Goal: Task Accomplishment & Management: Manage account settings

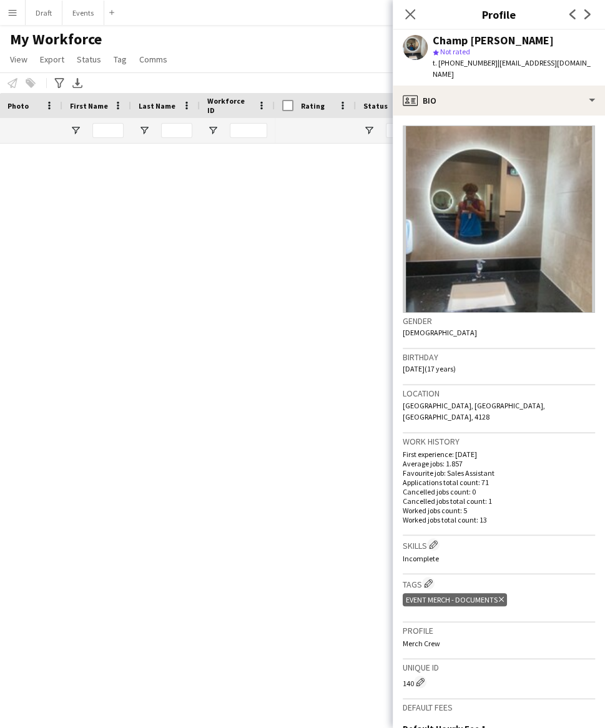
scroll to position [1813, 0]
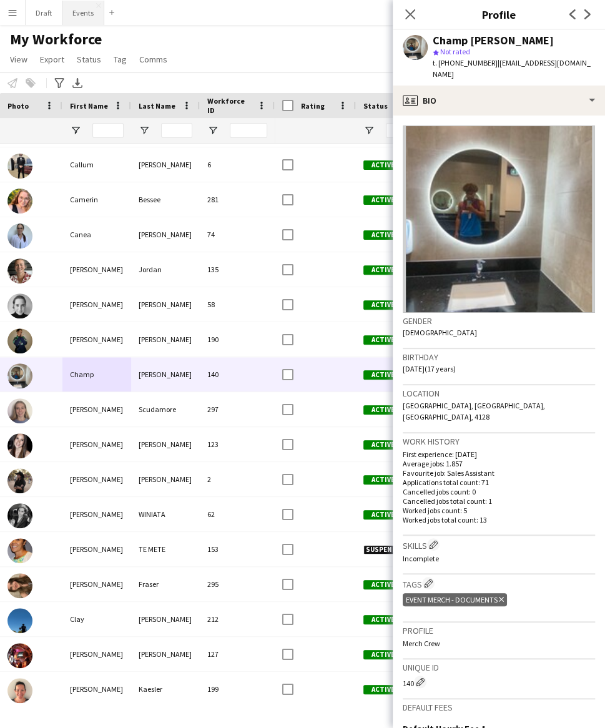
click at [82, 10] on button "Events Close" at bounding box center [83, 13] width 42 height 24
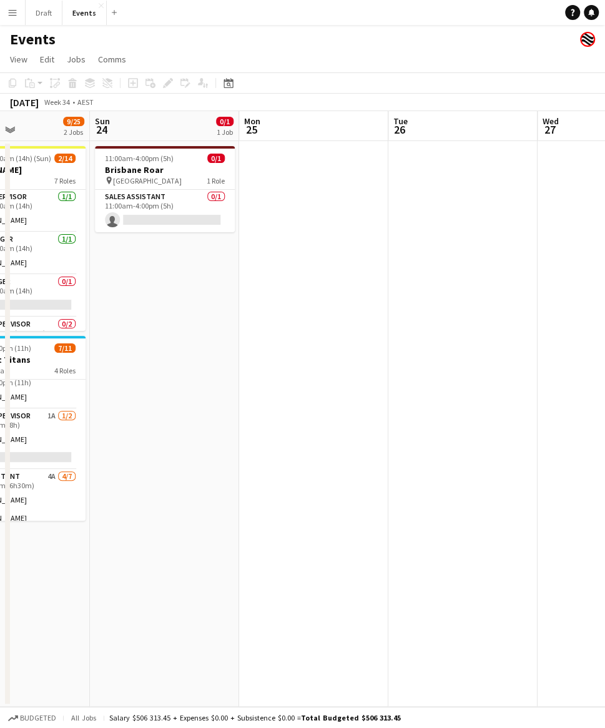
scroll to position [0, 346]
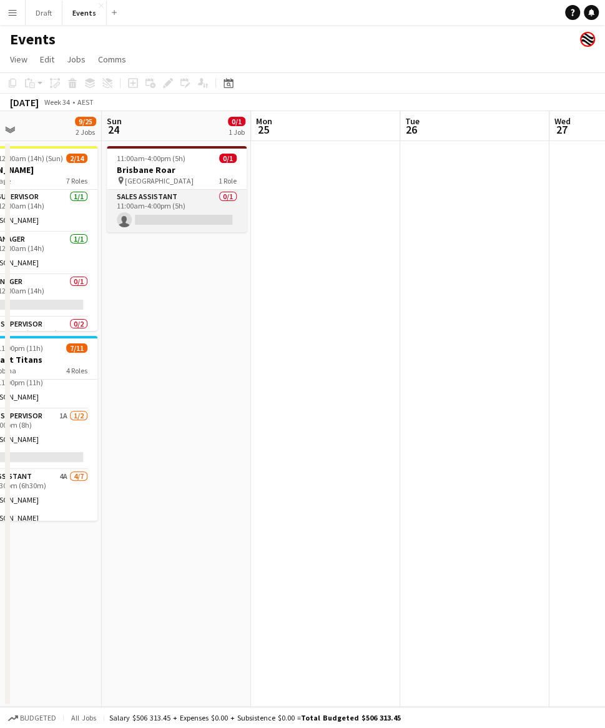
click at [165, 199] on app-card-role "Sales Assistant 0/1 11:00am-4:00pm (5h) single-neutral-actions" at bounding box center [177, 211] width 140 height 42
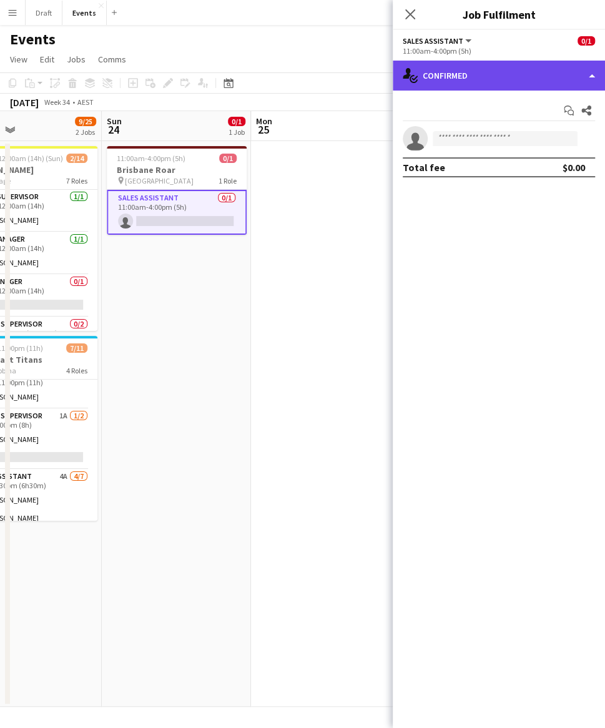
click at [541, 75] on div "single-neutral-actions-check-2 Confirmed" at bounding box center [498, 76] width 212 height 30
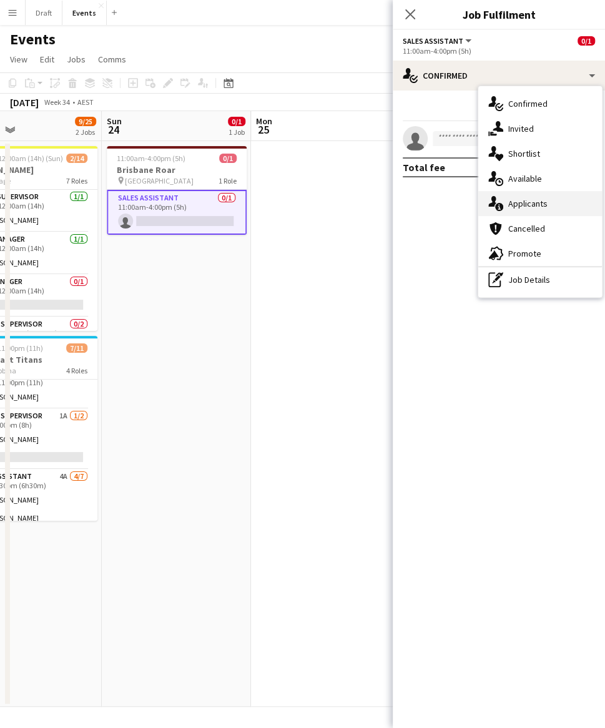
click at [538, 208] on div "single-neutral-actions-information Applicants" at bounding box center [540, 203] width 124 height 25
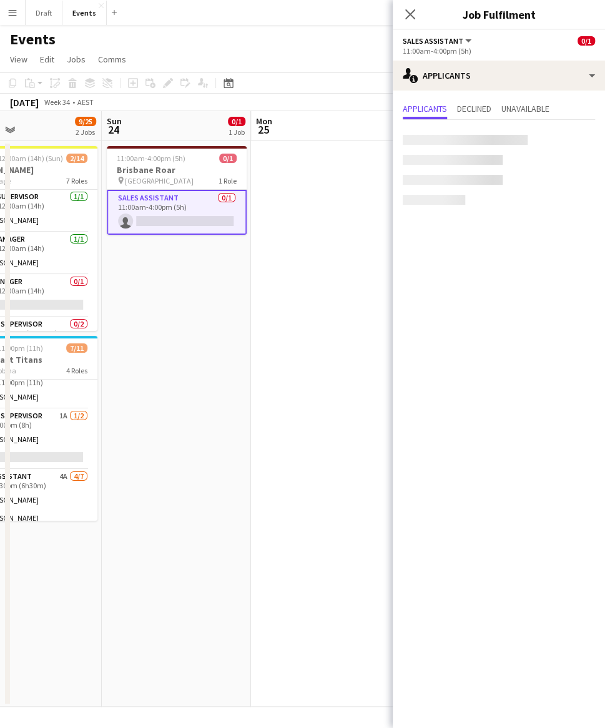
click at [322, 296] on app-date-cell at bounding box center [325, 423] width 149 height 565
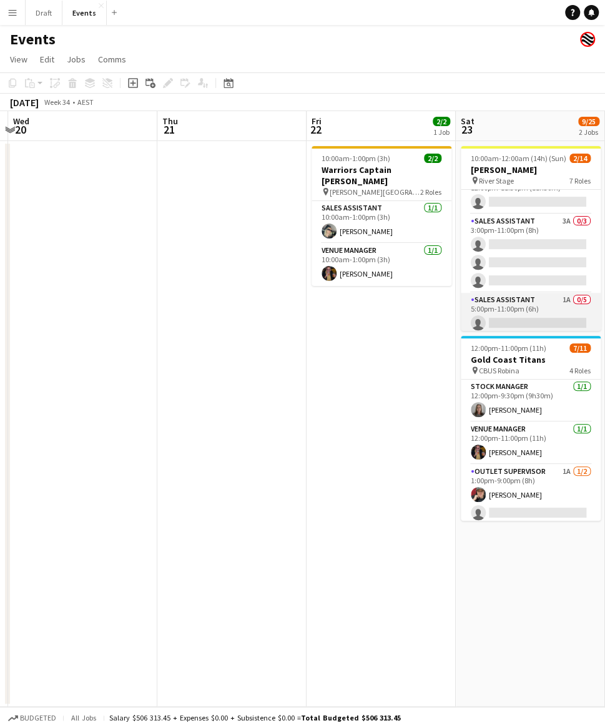
scroll to position [204, 0]
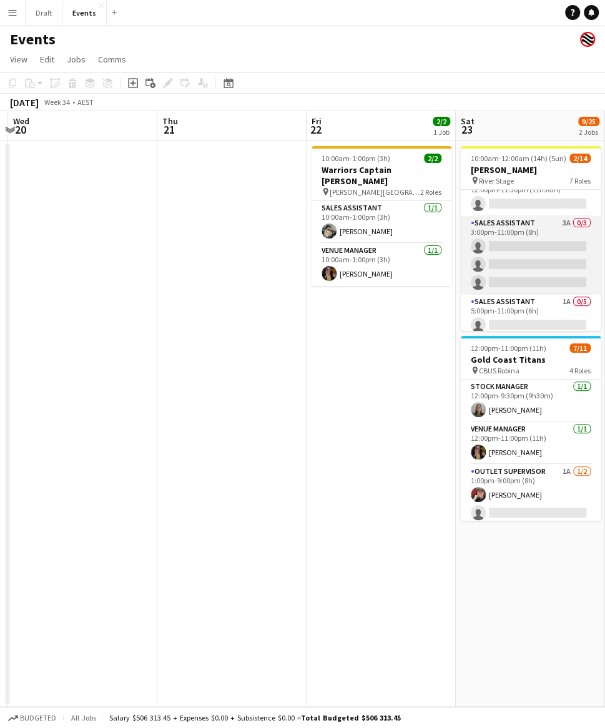
click at [524, 221] on app-card-role "Sales Assistant 3A 0/3 3:00pm-11:00pm (8h) single-neutral-actions single-neutra…" at bounding box center [531, 255] width 140 height 79
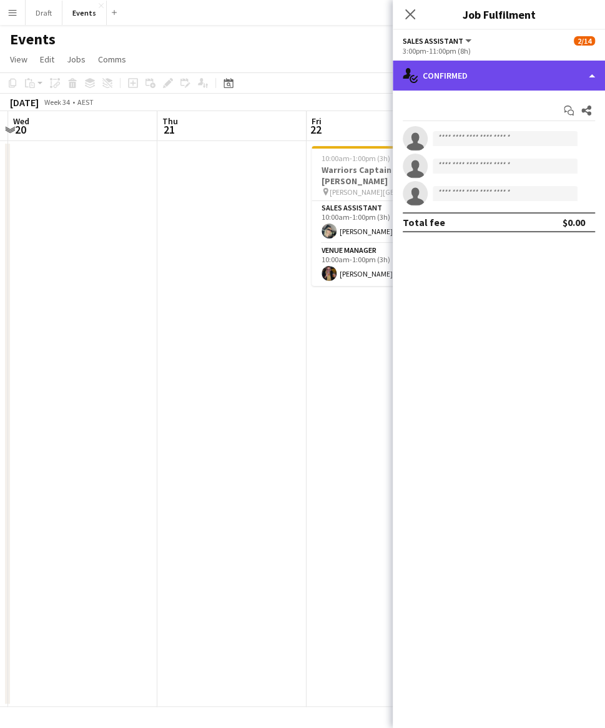
click at [563, 79] on div "single-neutral-actions-check-2 Confirmed" at bounding box center [498, 76] width 212 height 30
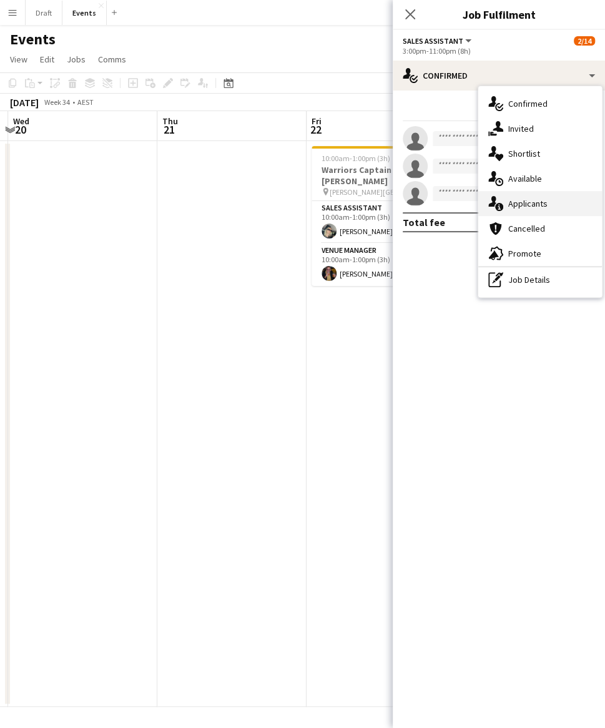
click at [528, 203] on div "single-neutral-actions-information Applicants" at bounding box center [540, 203] width 124 height 25
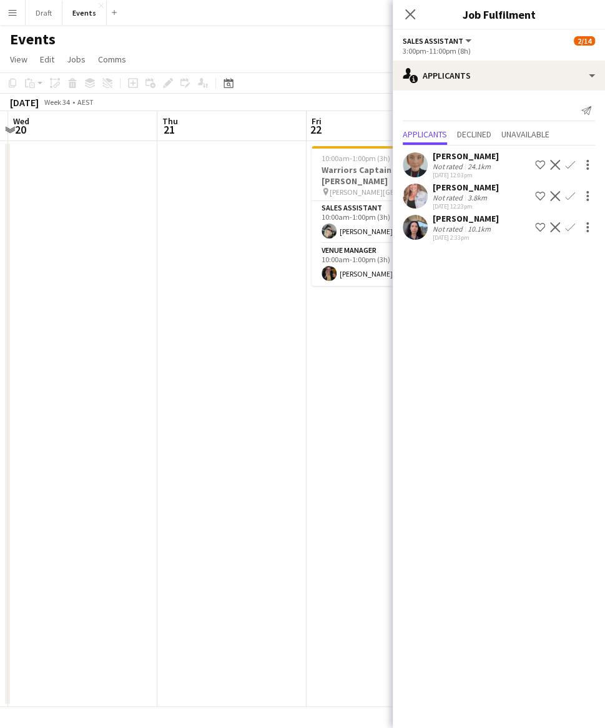
click at [568, 162] on app-icon "Confirm" at bounding box center [570, 165] width 10 height 10
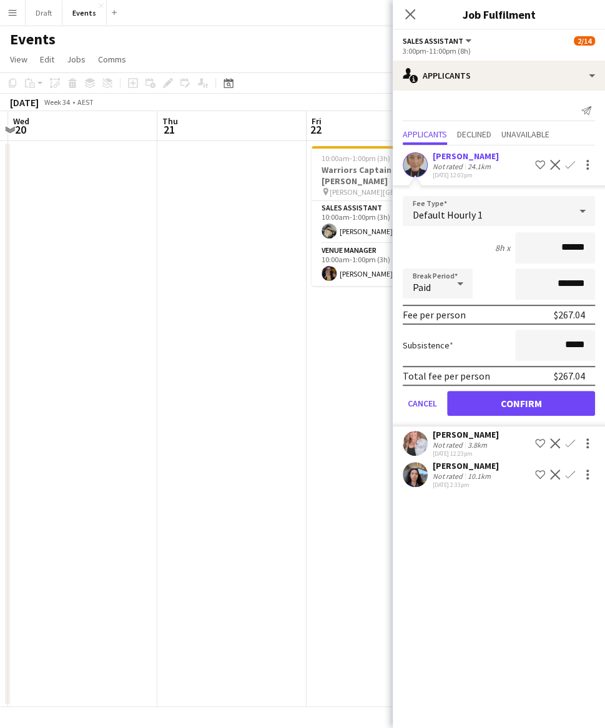
click at [545, 399] on button "Confirm" at bounding box center [521, 403] width 148 height 25
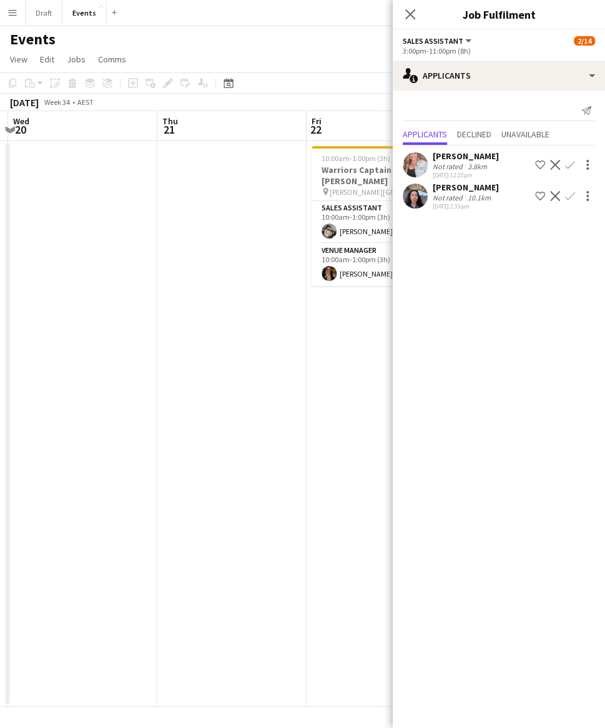
click at [354, 416] on app-date-cell "10:00am-1:00pm (3h) 2/2 Warriors Captain Run pin [PERSON_NAME][GEOGRAPHIC_DATA]…" at bounding box center [380, 423] width 149 height 565
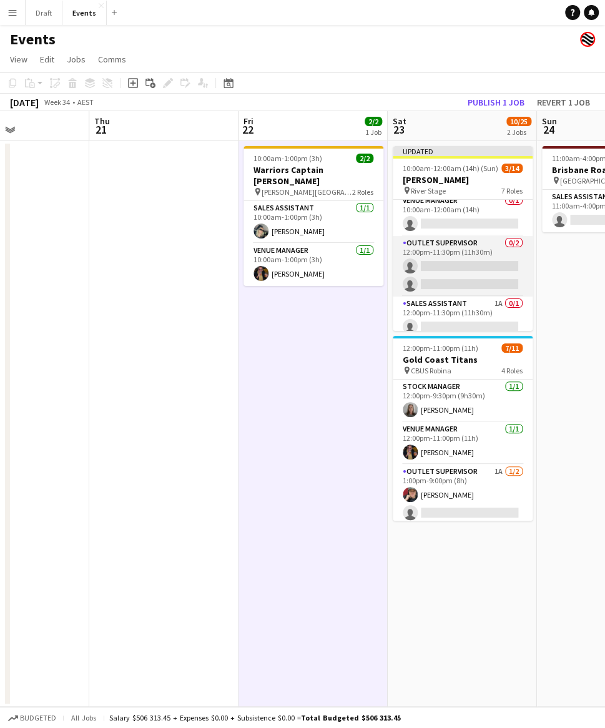
scroll to position [92, 0]
click at [485, 241] on app-card-role "Outlet Supervisor 0/2 12:00pm-11:30pm (11h30m) single-neutral-actions single-ne…" at bounding box center [462, 265] width 140 height 61
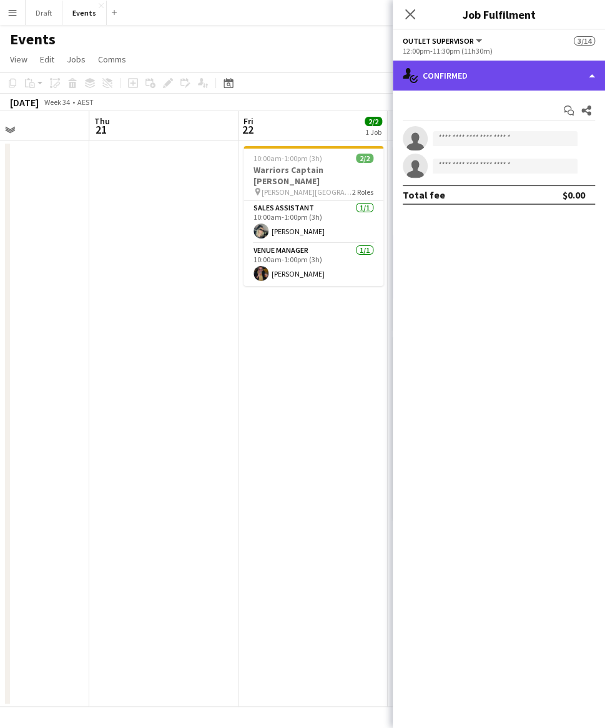
click at [543, 77] on div "single-neutral-actions-check-2 Confirmed" at bounding box center [498, 76] width 212 height 30
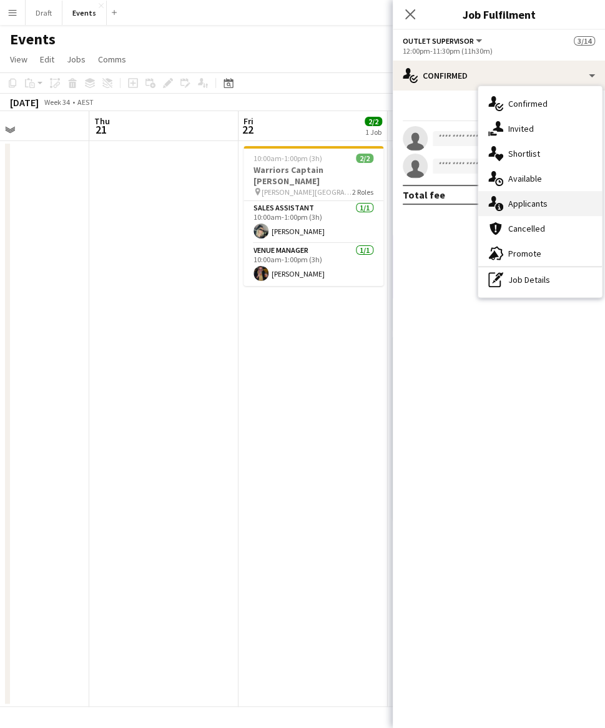
click at [545, 201] on div "single-neutral-actions-information Applicants" at bounding box center [540, 203] width 124 height 25
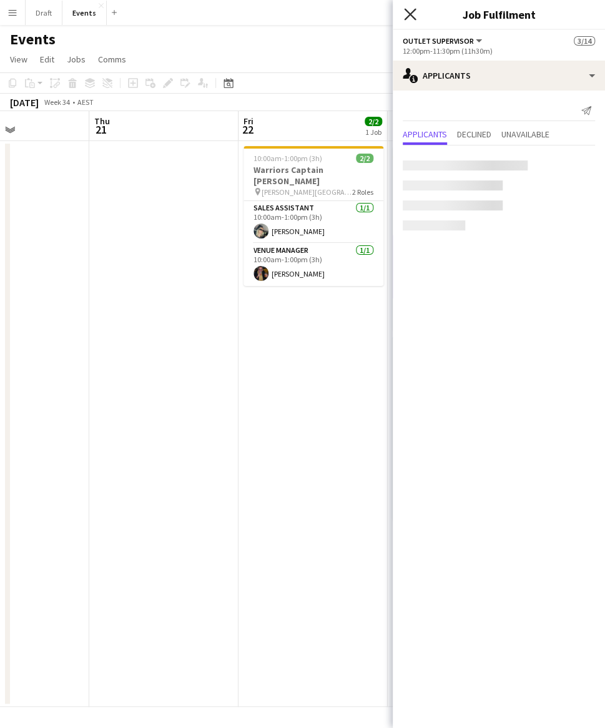
click at [409, 10] on icon "Close pop-in" at bounding box center [410, 14] width 12 height 12
